Goal: Book appointment/travel/reservation

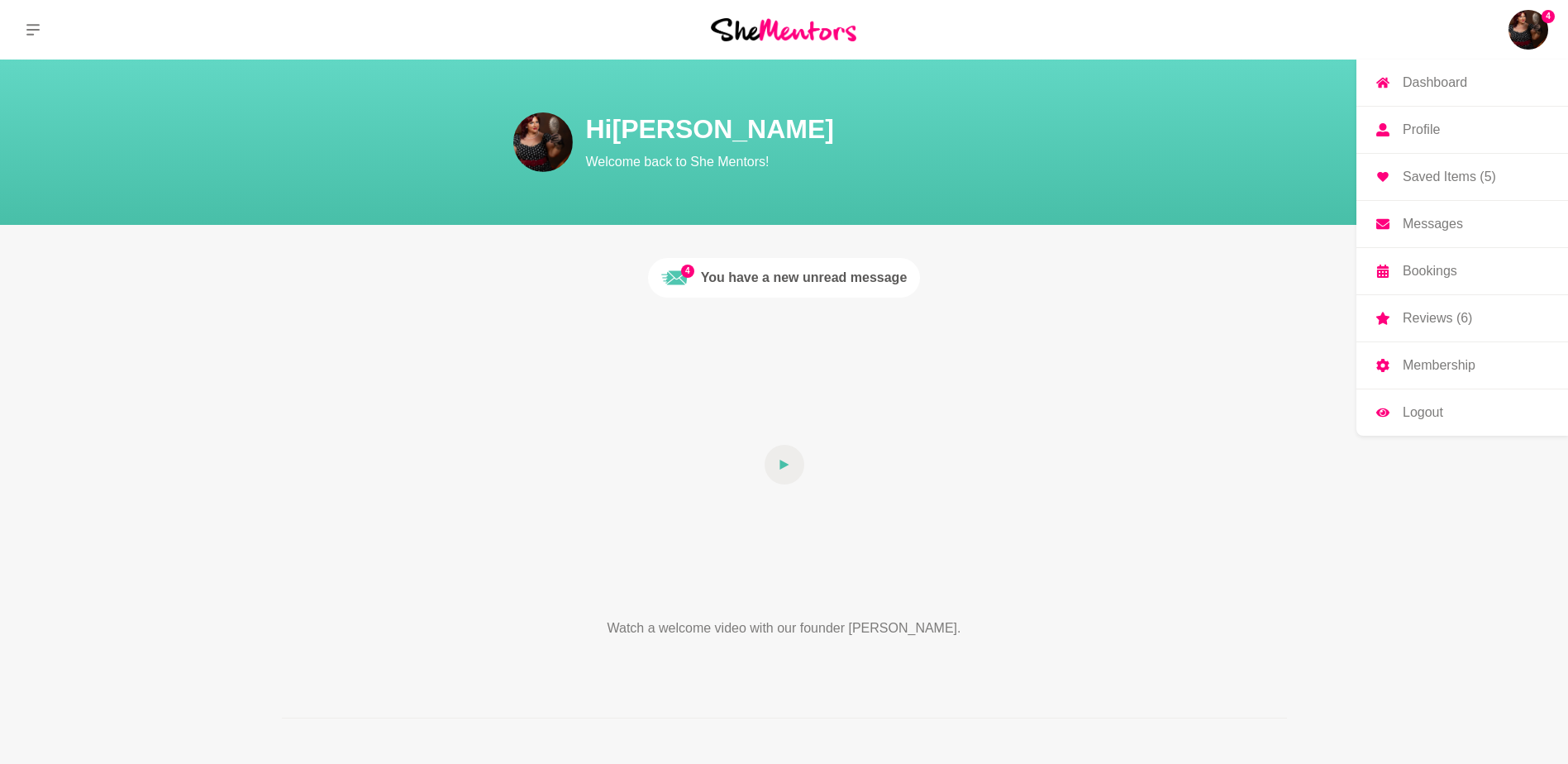
click at [1541, 33] on img at bounding box center [1529, 29] width 40 height 40
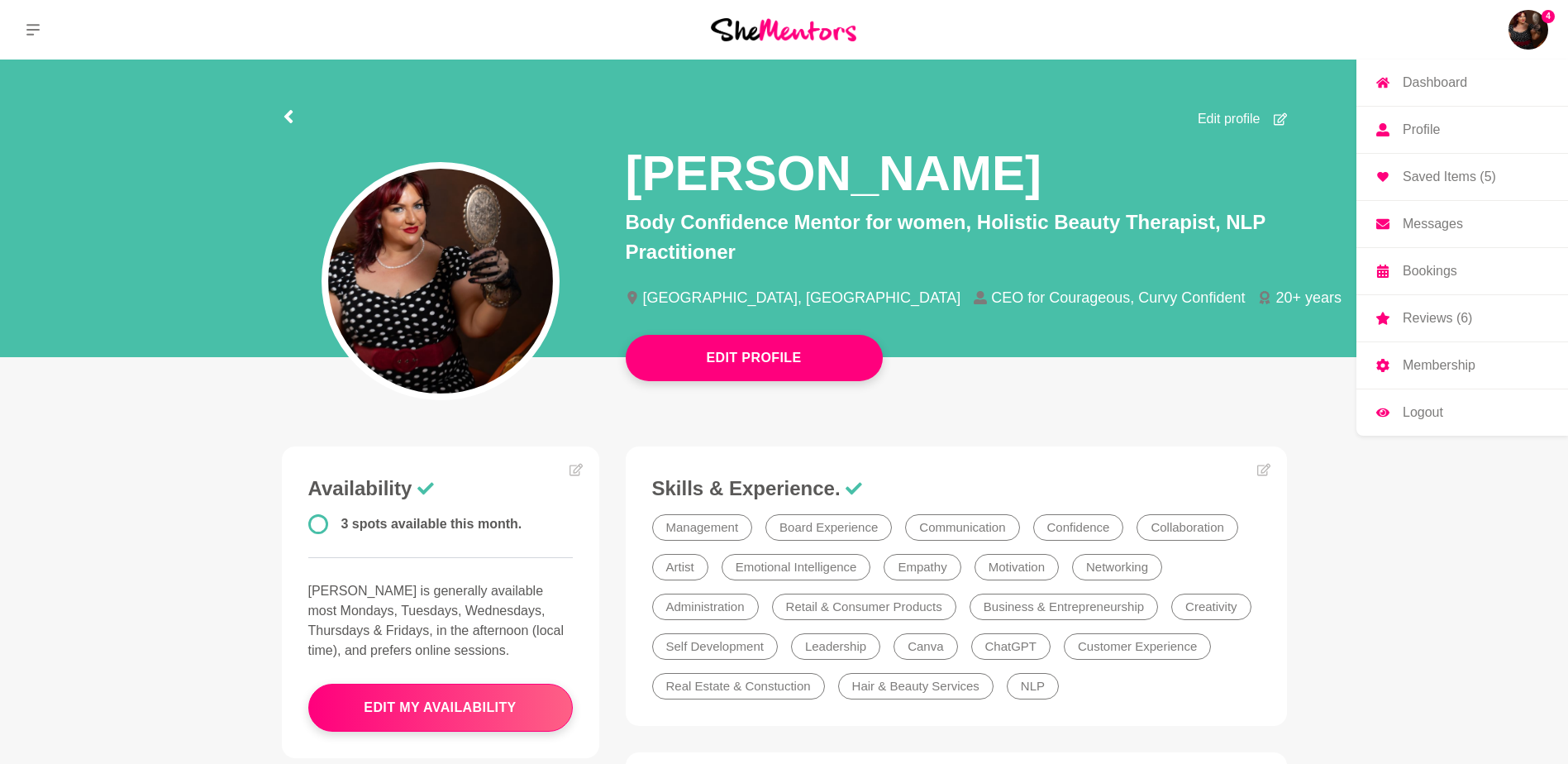
click at [1446, 224] on p "Messages" at bounding box center [1432, 225] width 60 height 13
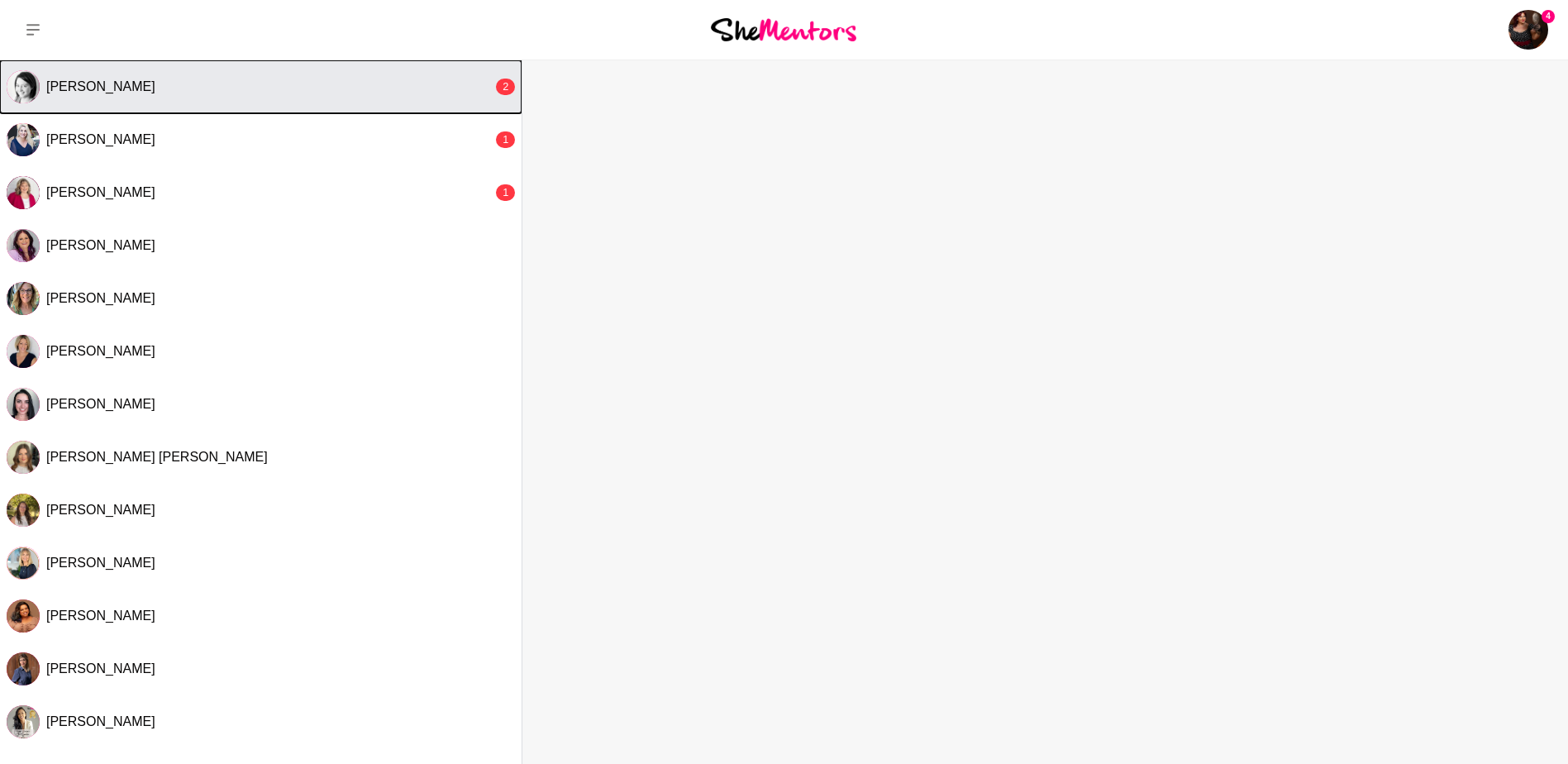
click at [219, 78] on button "[PERSON_NAME] 2" at bounding box center [261, 87] width 522 height 53
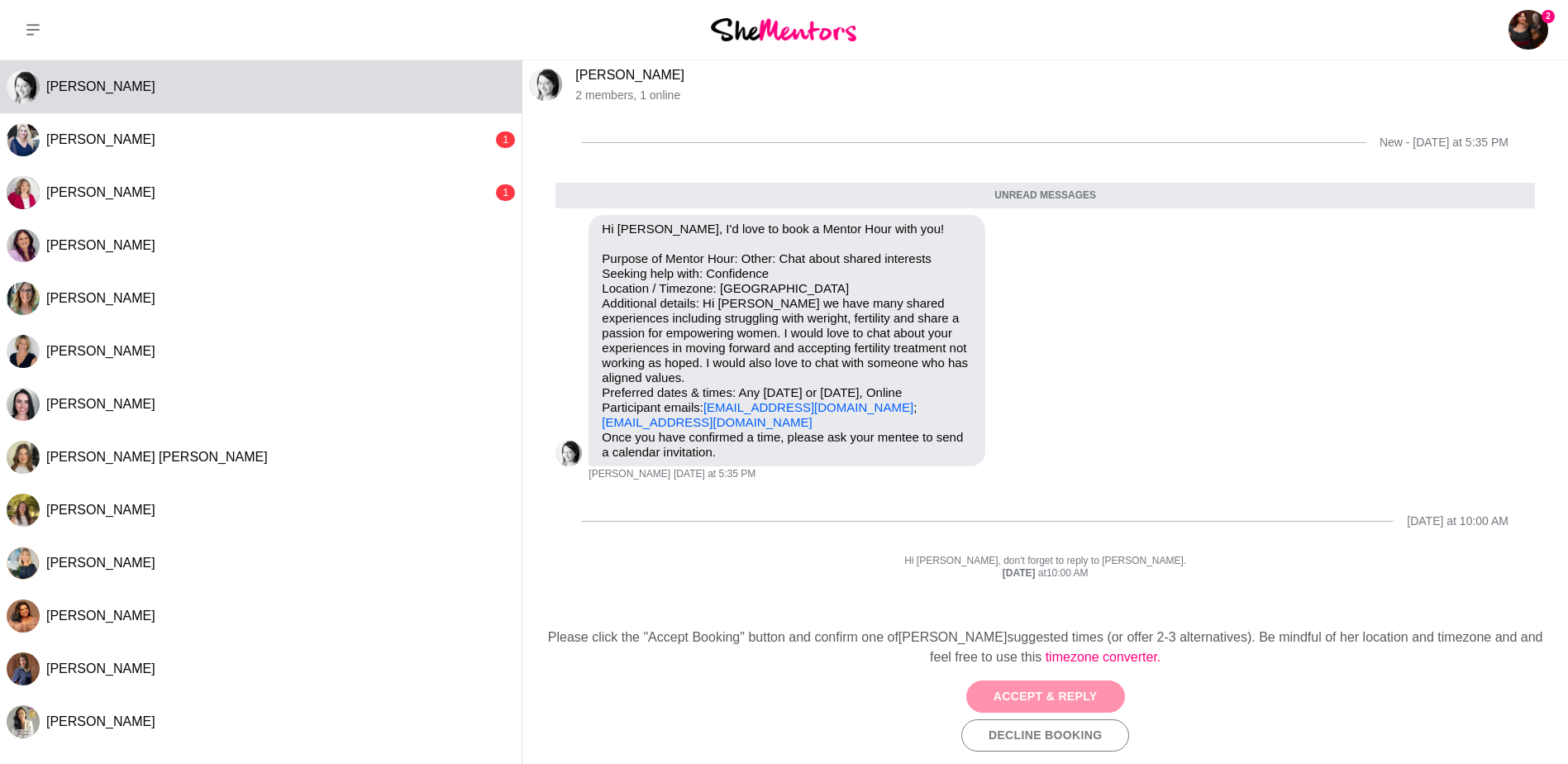
click at [1058, 692] on button "Accept & Reply" at bounding box center [1045, 697] width 159 height 32
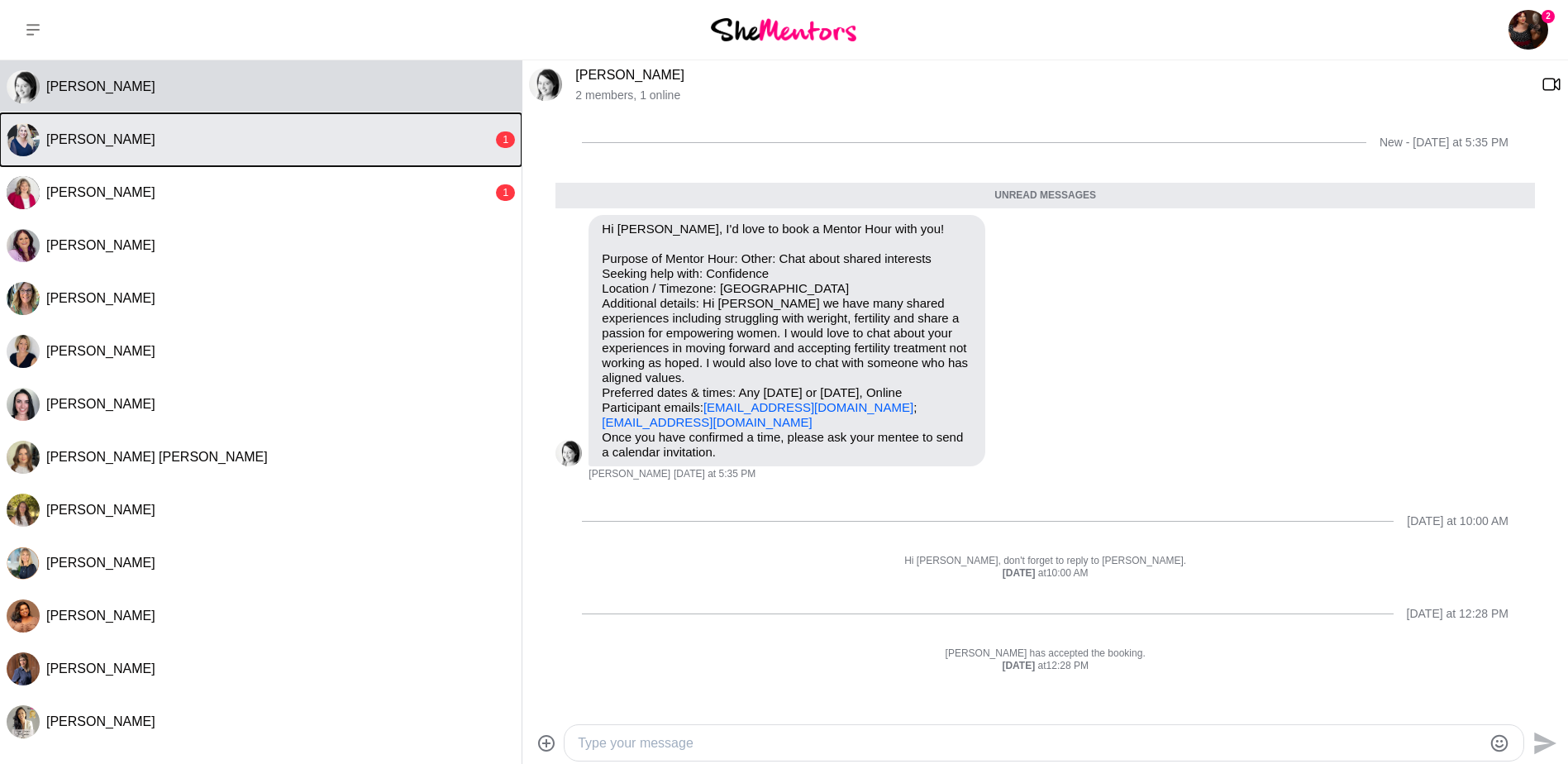
click at [233, 139] on div "[PERSON_NAME]" at bounding box center [269, 139] width 446 height 16
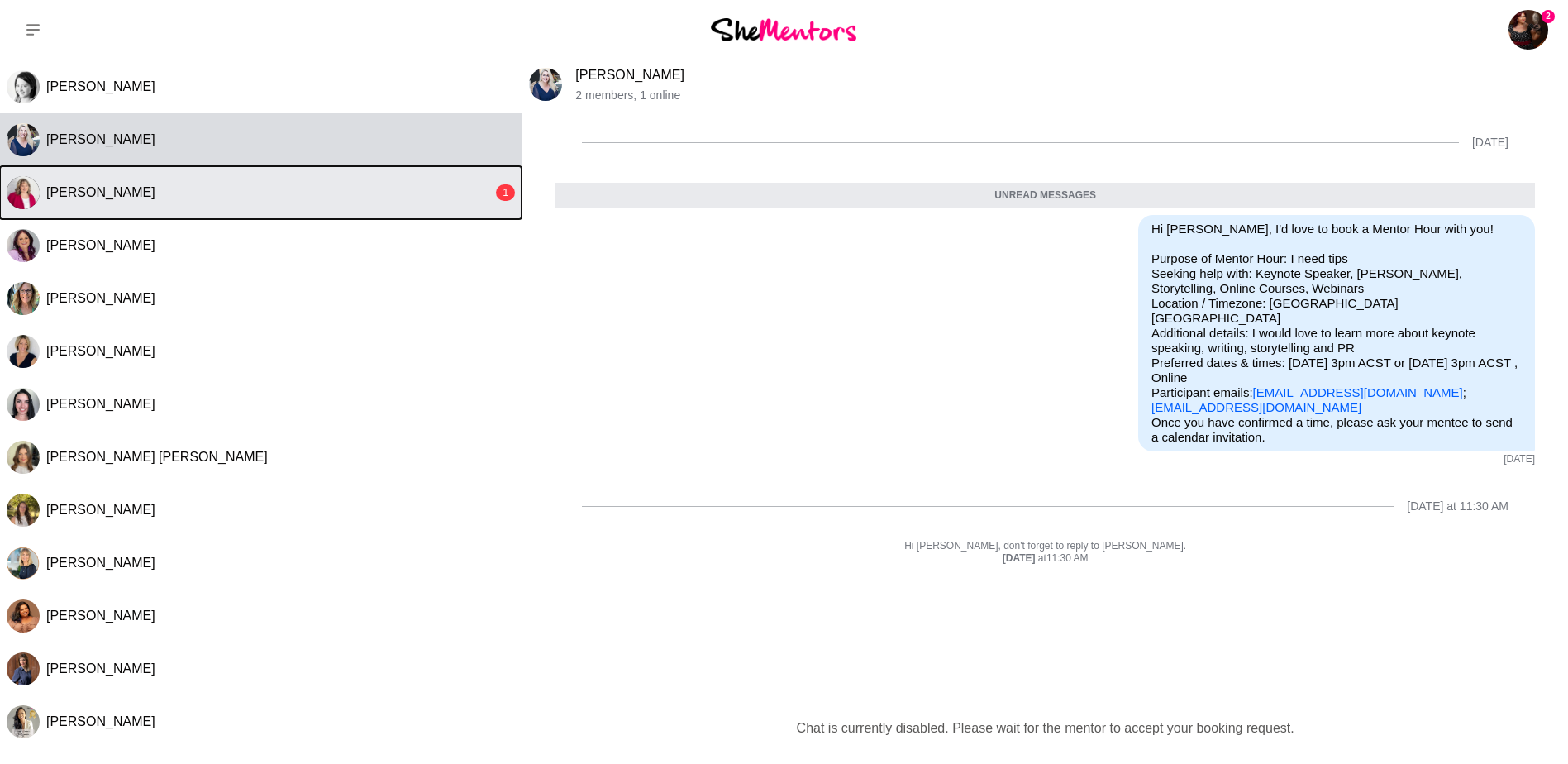
click at [181, 205] on button "[PERSON_NAME] 1" at bounding box center [261, 193] width 522 height 53
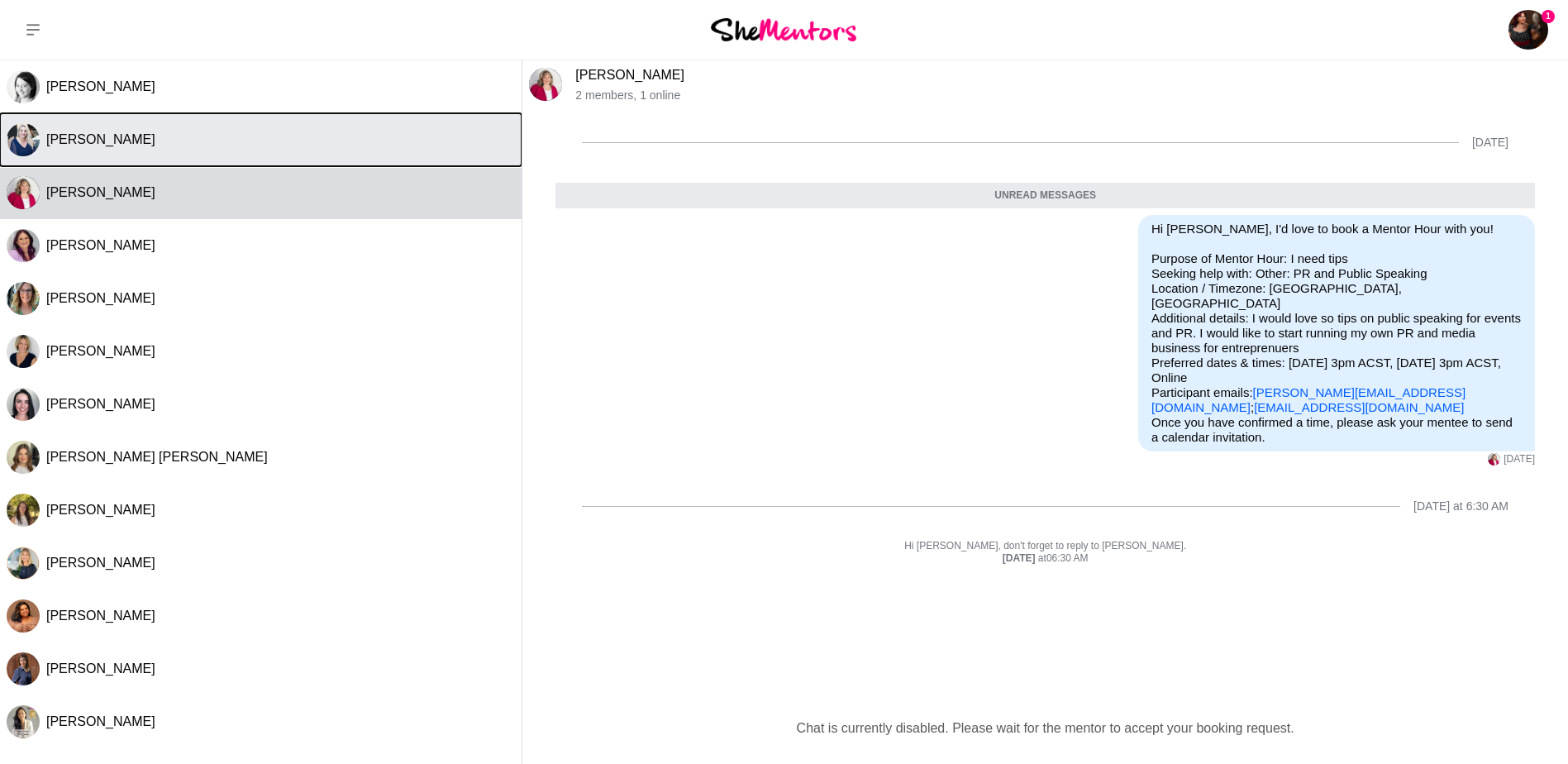
click at [177, 133] on div "[PERSON_NAME]" at bounding box center [281, 139] width 469 height 16
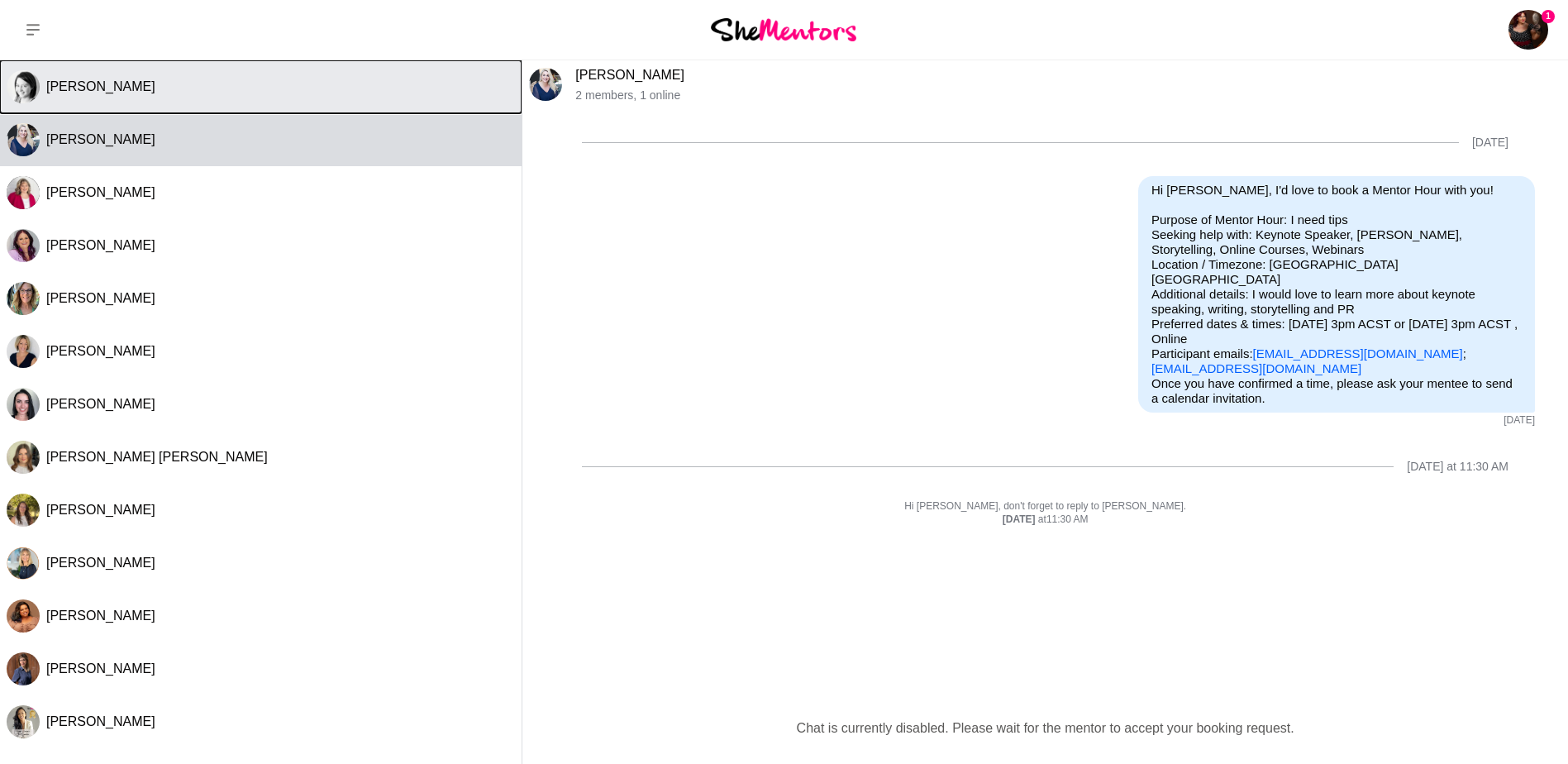
click at [206, 84] on div "[PERSON_NAME]" at bounding box center [281, 87] width 469 height 16
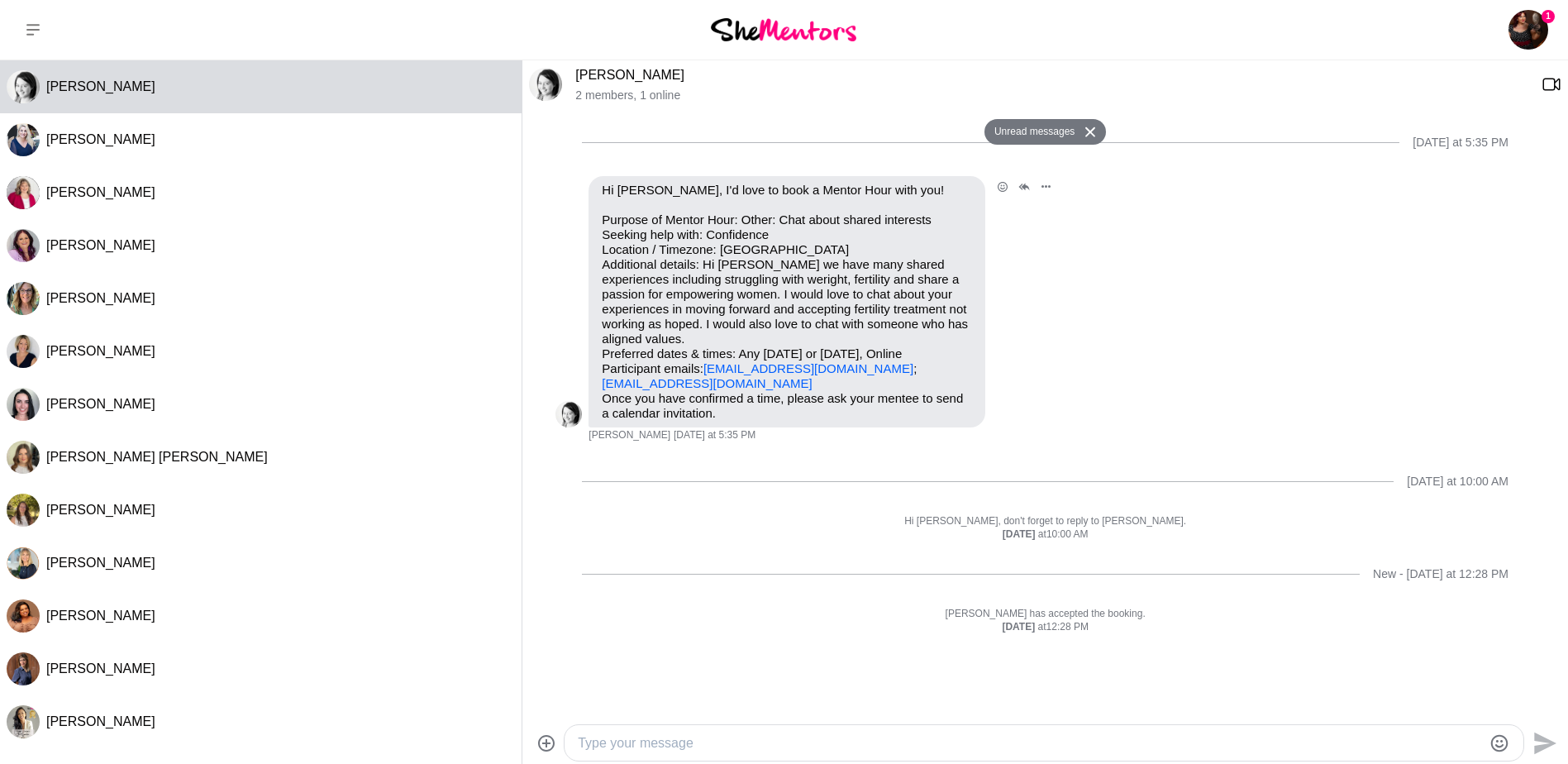
click at [645, 388] on link "[EMAIL_ADDRESS][DOMAIN_NAME]" at bounding box center [707, 383] width 210 height 14
click at [1065, 367] on div "Reply Pin Mark as unread Flag Mute Hi [PERSON_NAME], I'd love to book a Mentor …" at bounding box center [1045, 309] width 979 height 266
click at [33, 26] on icon at bounding box center [33, 29] width 13 height 11
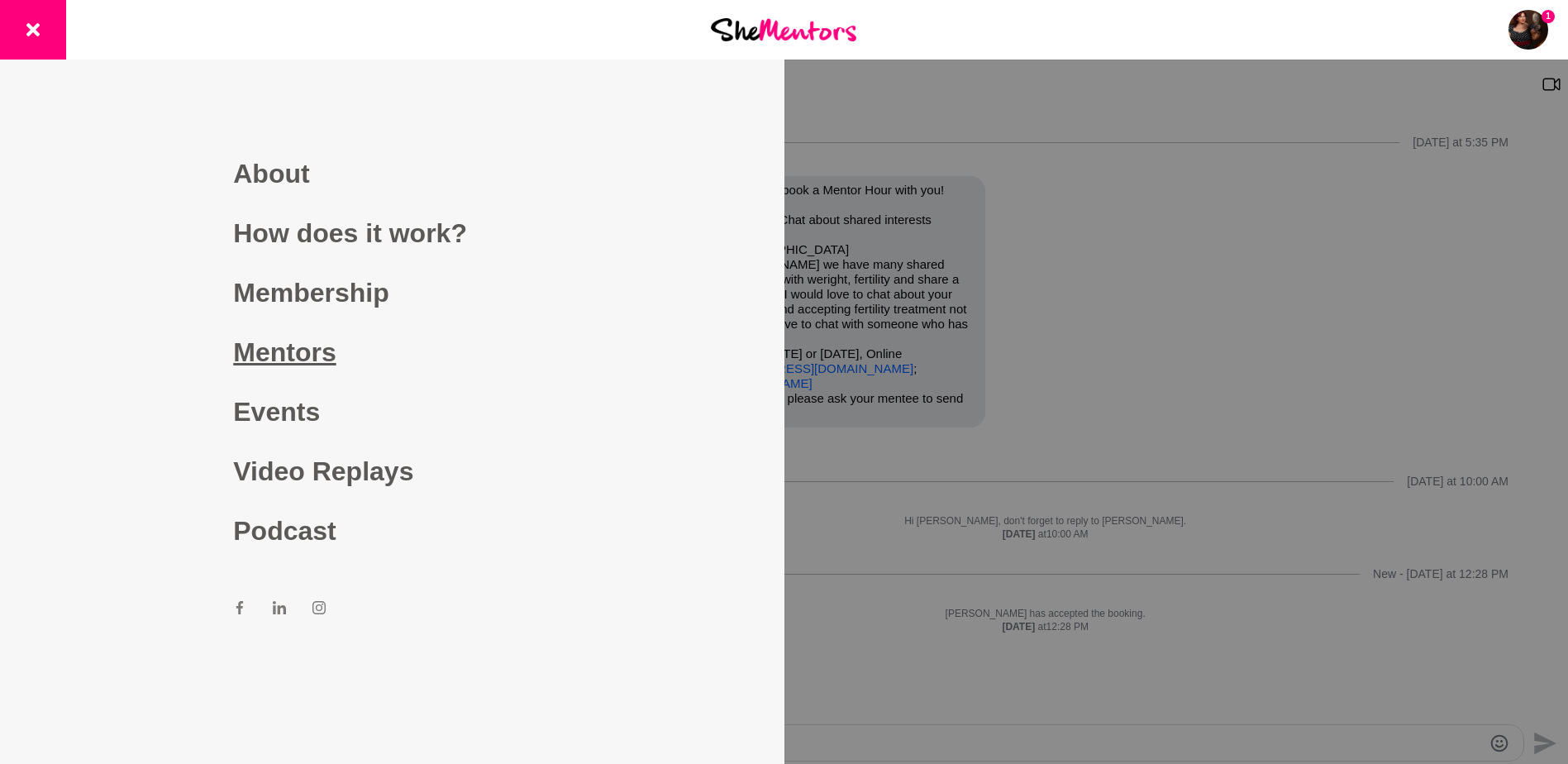
click at [314, 352] on link "Mentors" at bounding box center [392, 352] width 318 height 60
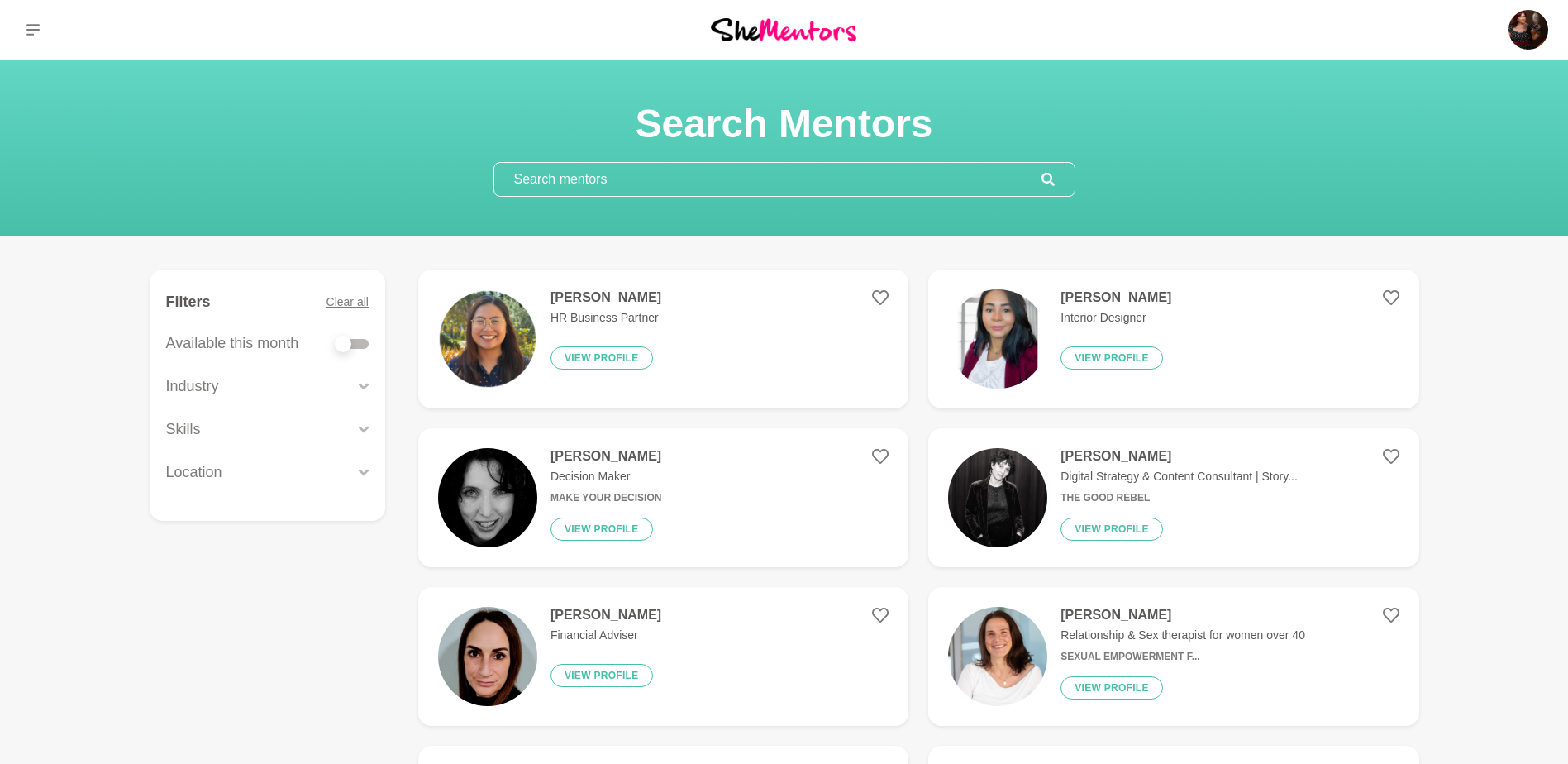
click at [553, 180] on input "text" at bounding box center [768, 179] width 548 height 33
type input ";"
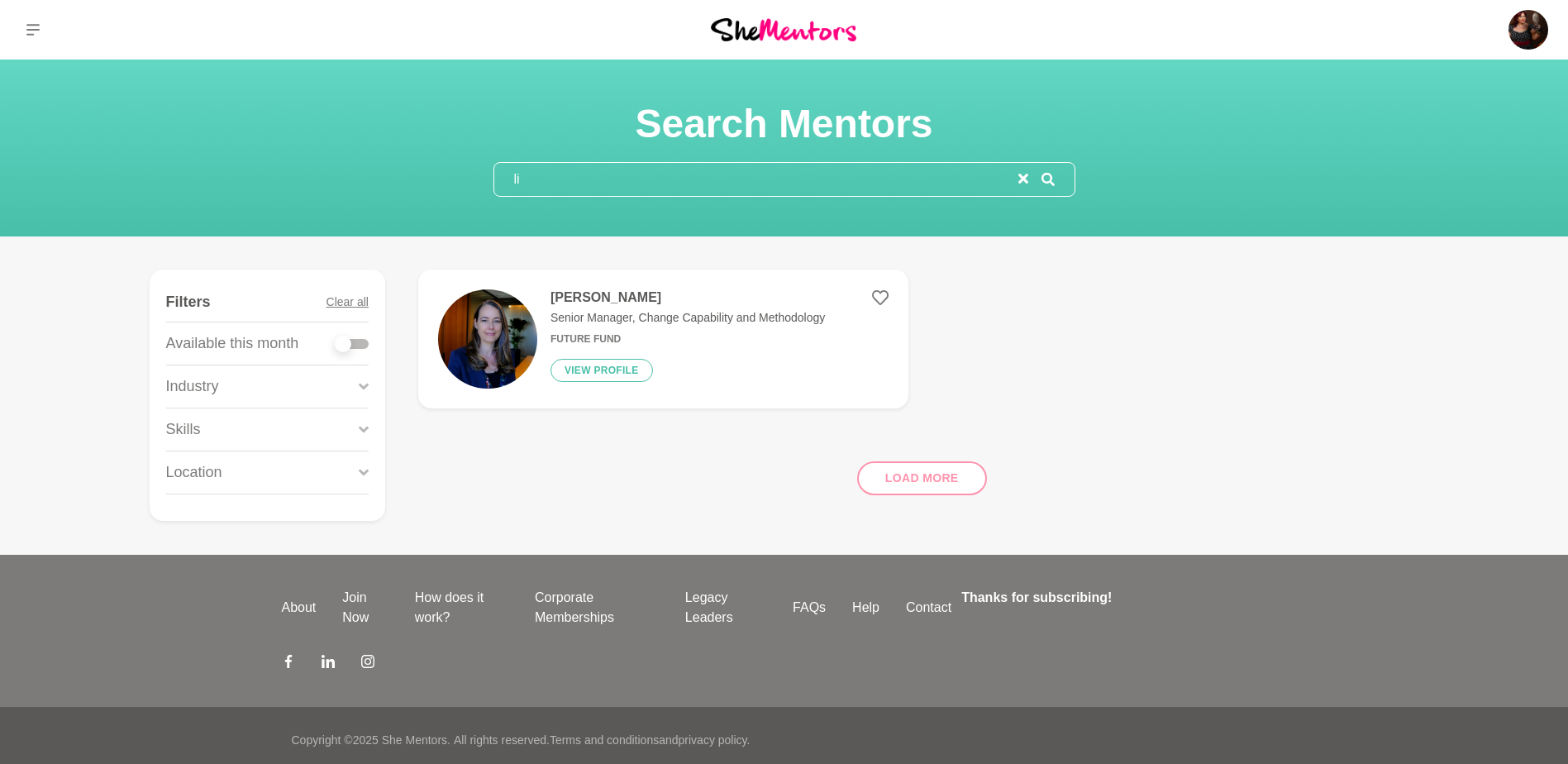
type input "l"
type input "vizo"
click at [560, 299] on h4 "[PERSON_NAME]" at bounding box center [646, 297] width 191 height 16
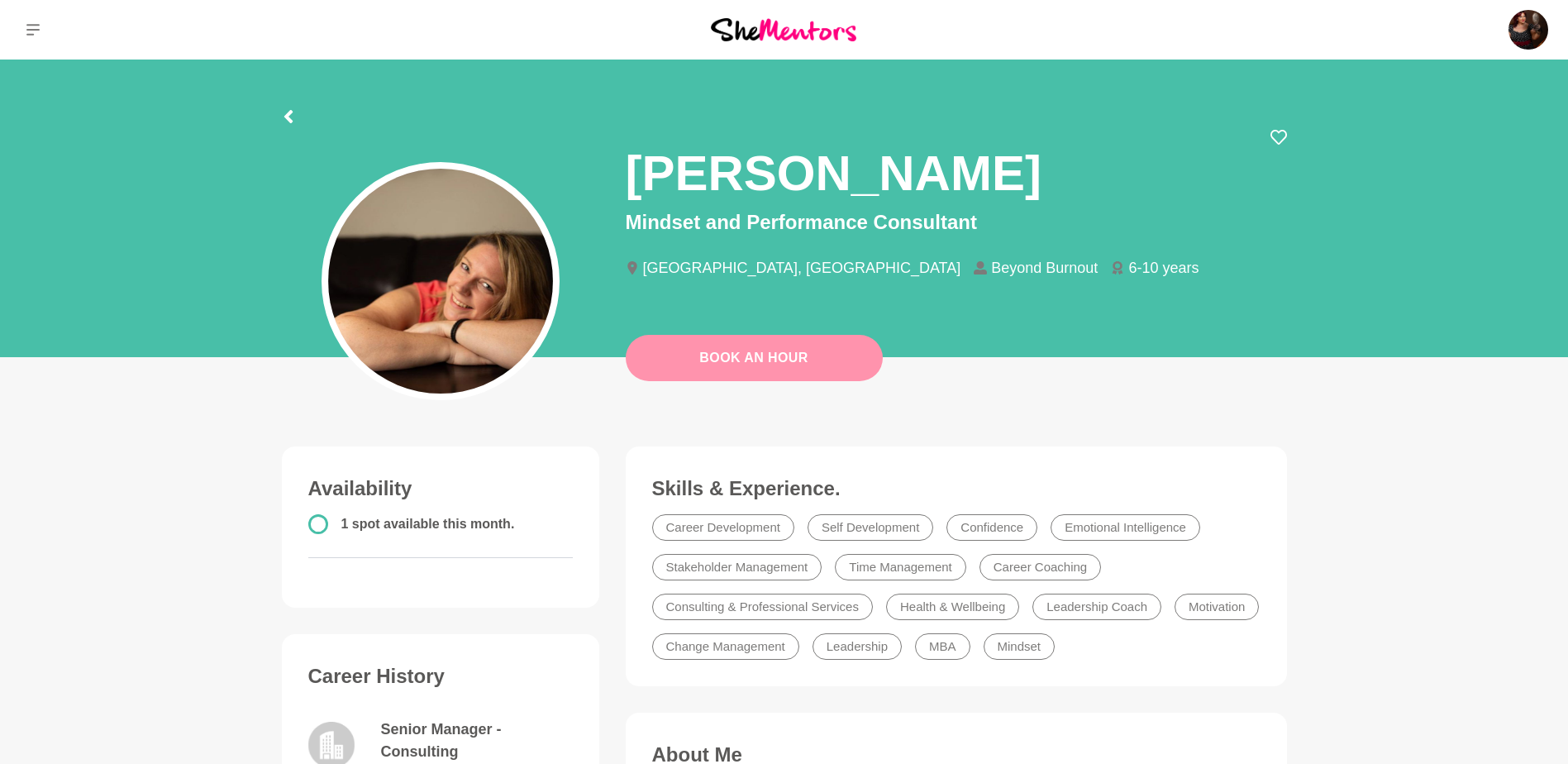
click at [765, 364] on link "Book An Hour" at bounding box center [754, 358] width 257 height 47
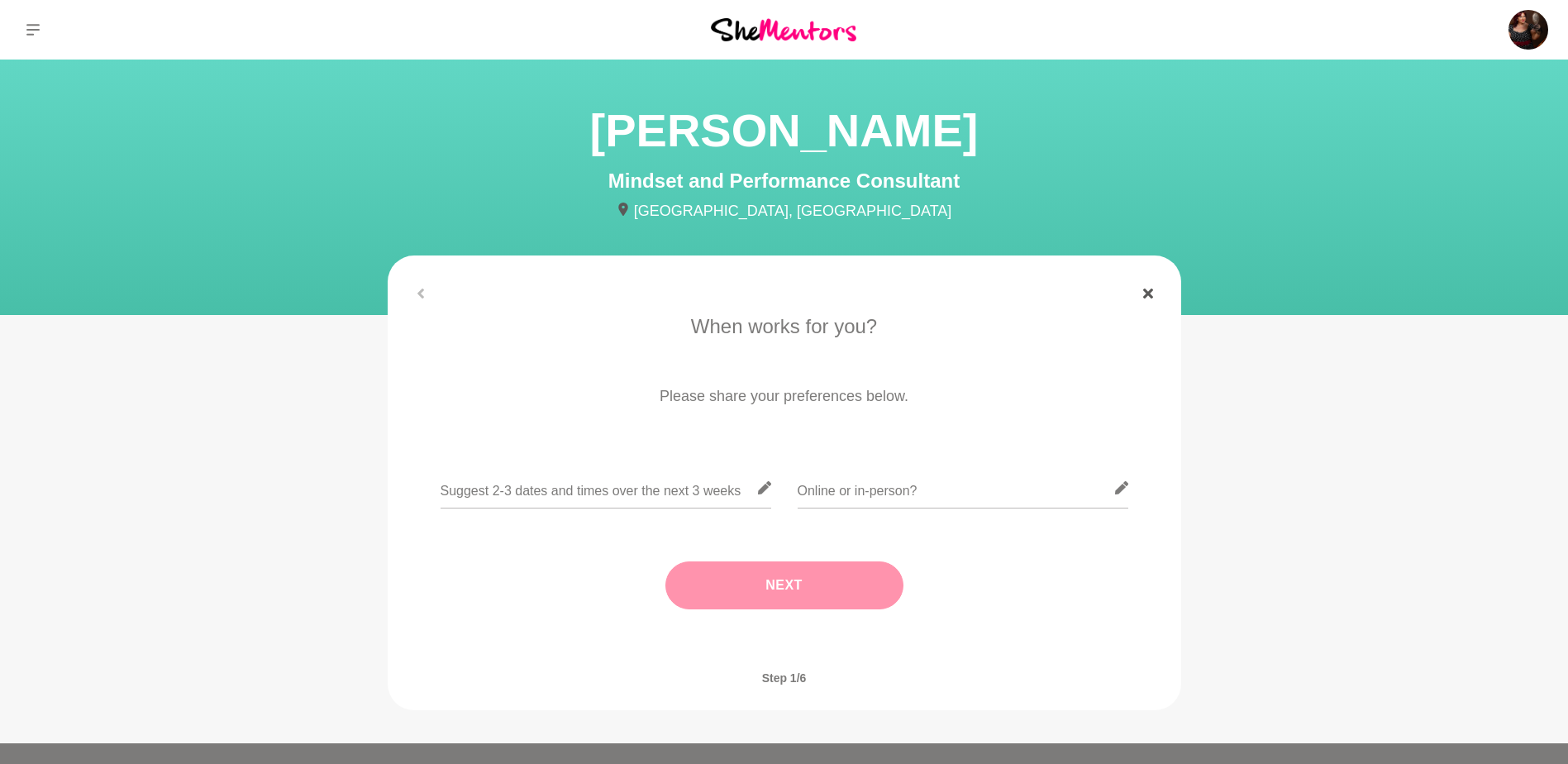
click at [1144, 293] on icon at bounding box center [1148, 293] width 10 height 10
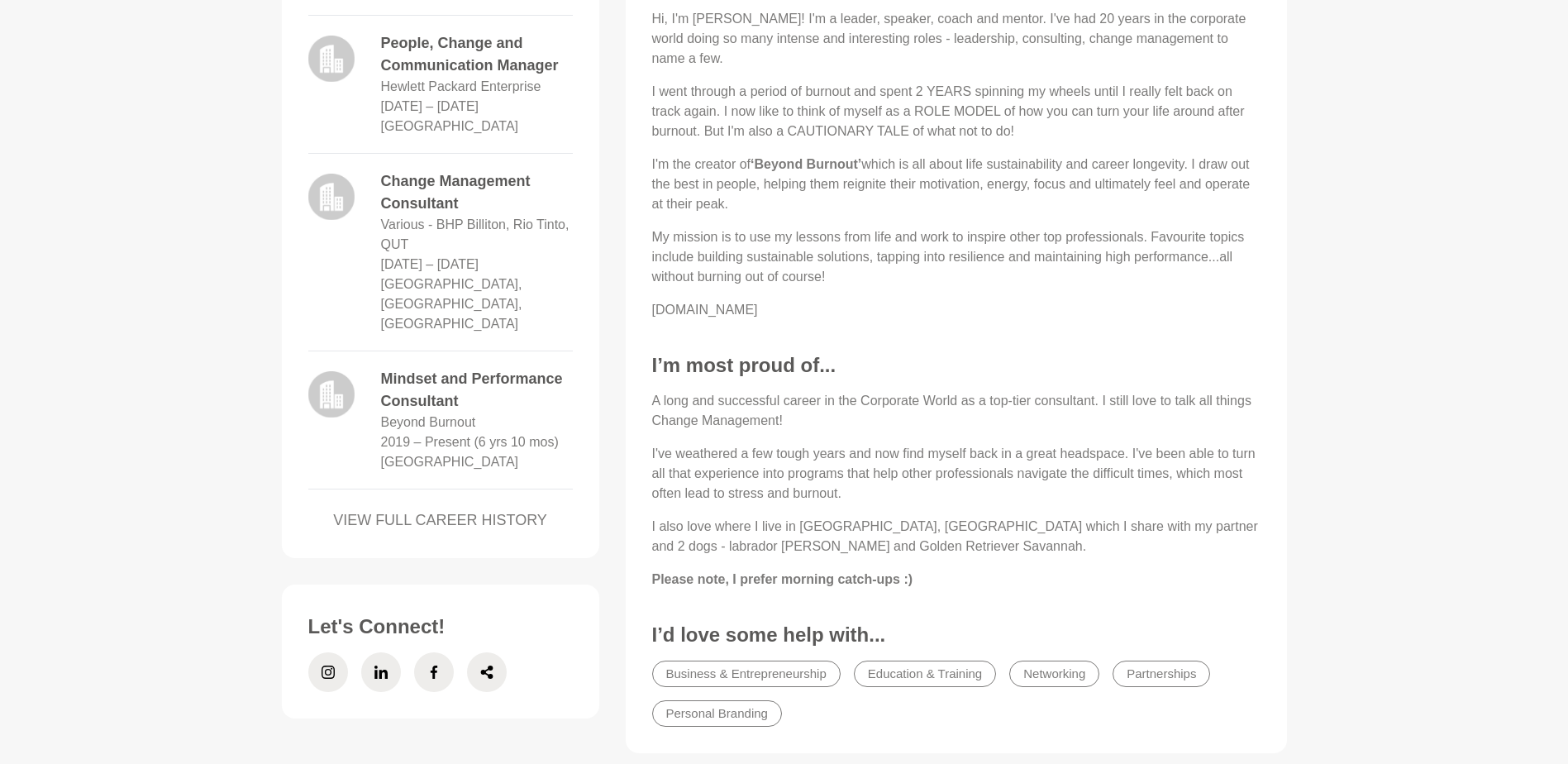
scroll to position [815, 0]
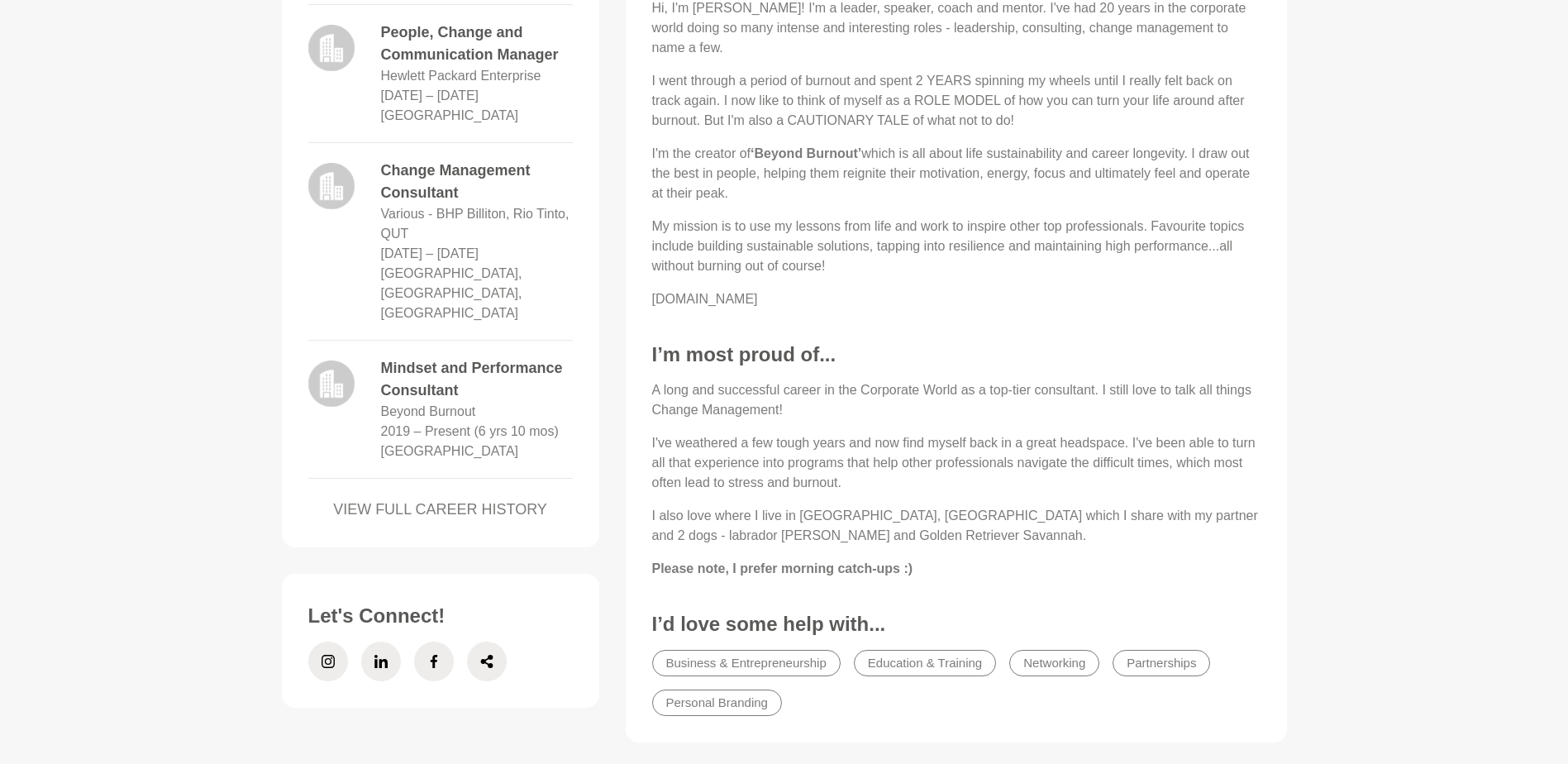
click at [478, 499] on link "VIEW FULL CAREER HISTORY" at bounding box center [440, 509] width 264 height 22
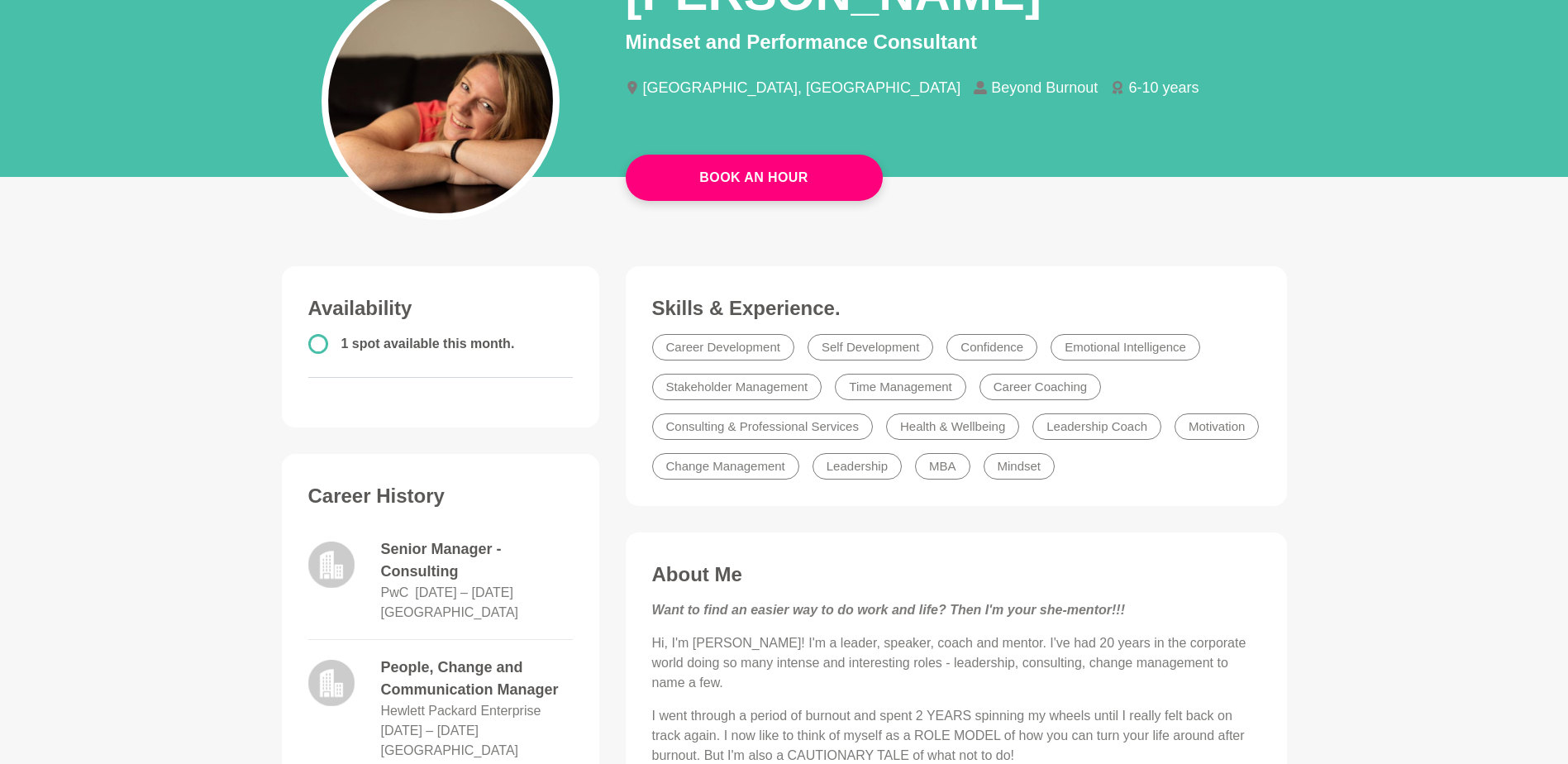
scroll to position [0, 0]
